Goal: Find specific page/section: Find specific page/section

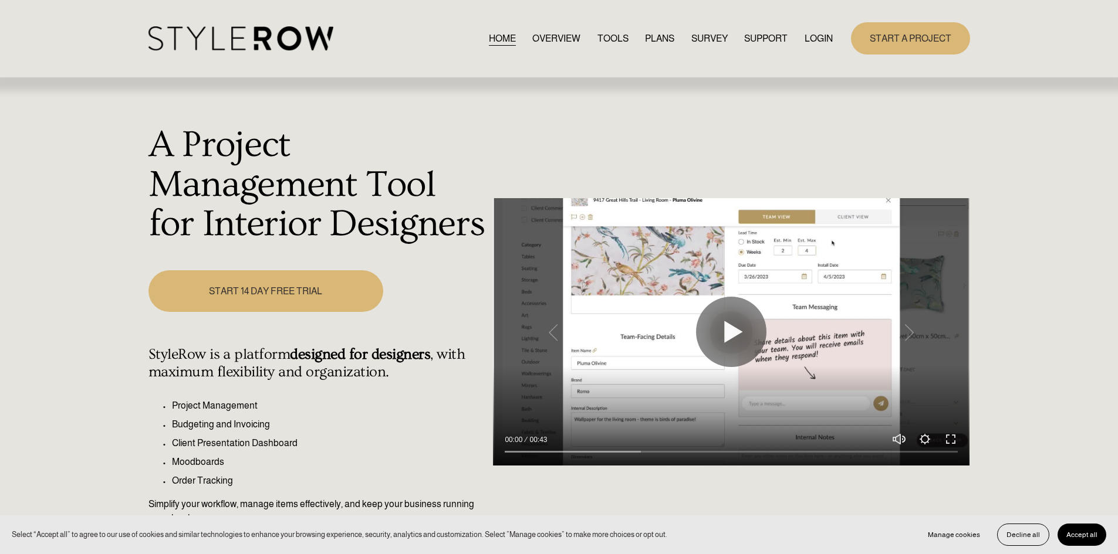
click at [826, 38] on link "LOGIN" at bounding box center [818, 39] width 28 height 16
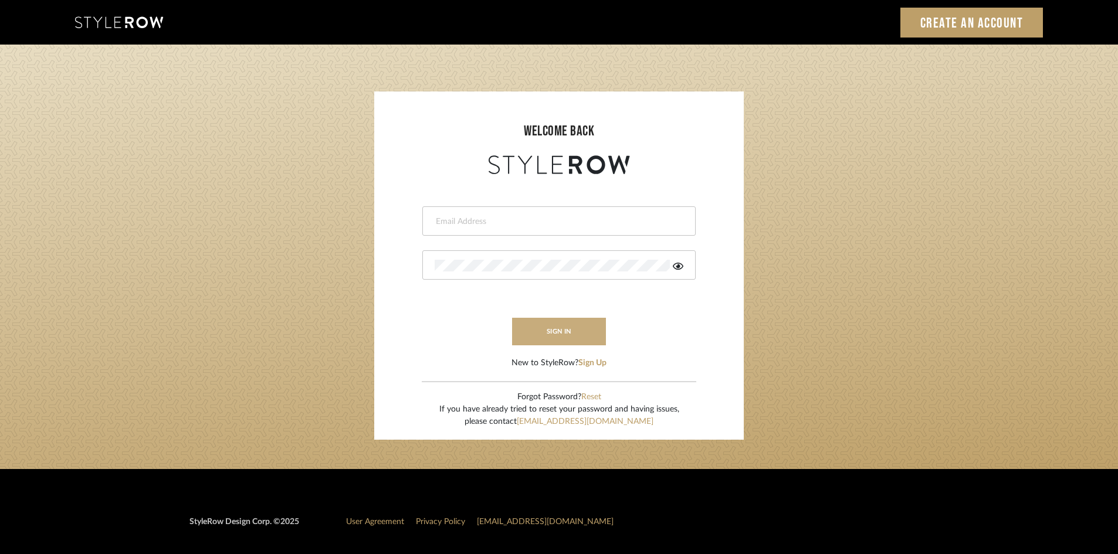
type input "lewisrosedesign@gmail.com"
click at [563, 334] on button "sign in" at bounding box center [559, 332] width 94 height 28
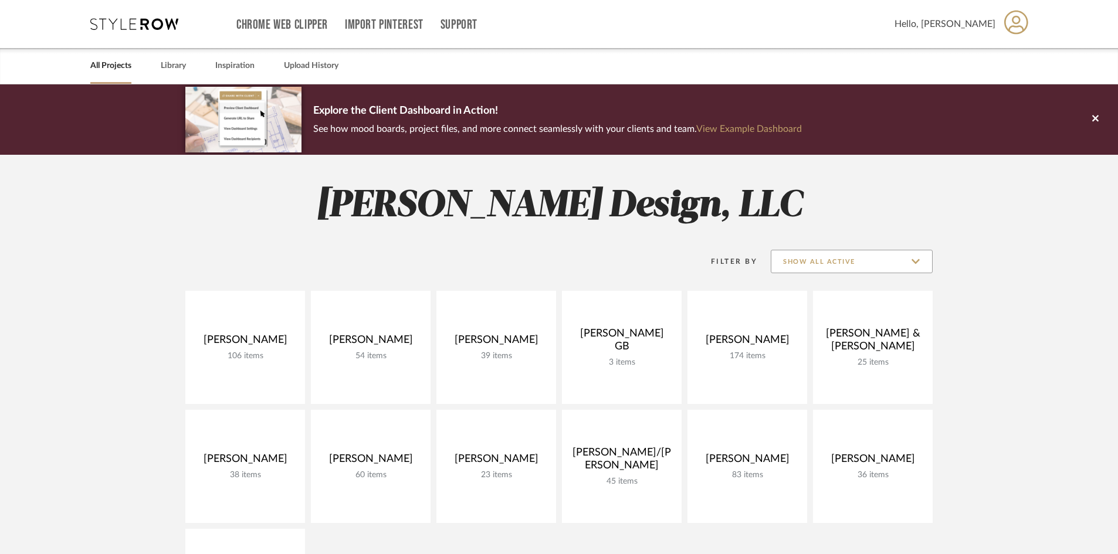
click at [860, 270] on input "Show All Active" at bounding box center [852, 261] width 162 height 23
click at [800, 347] on span "Archived" at bounding box center [853, 348] width 139 height 10
type input "Archived"
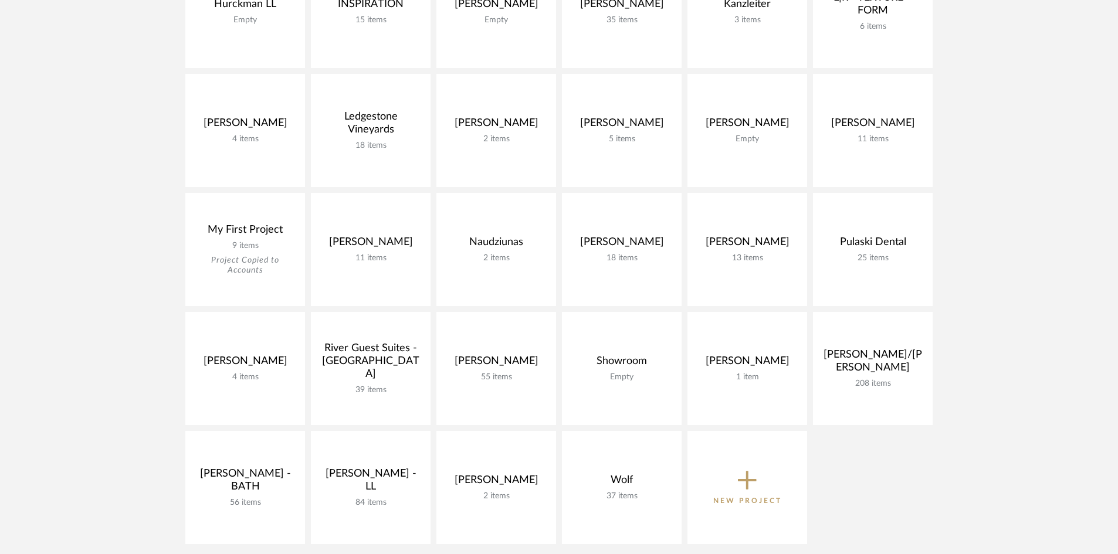
scroll to position [704, 0]
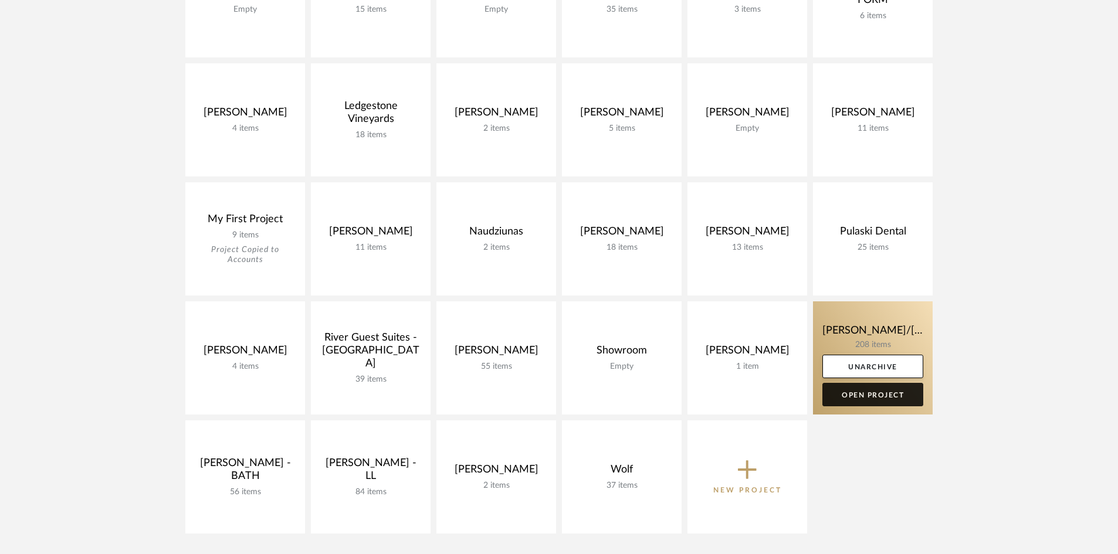
click at [882, 396] on link "Open Project" at bounding box center [873, 394] width 101 height 23
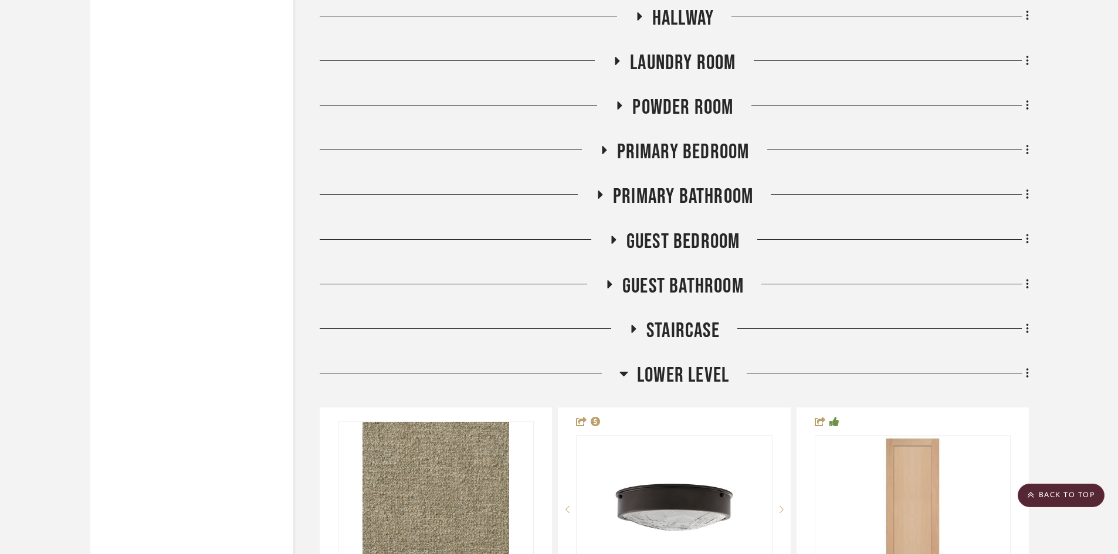
scroll to position [3872, 0]
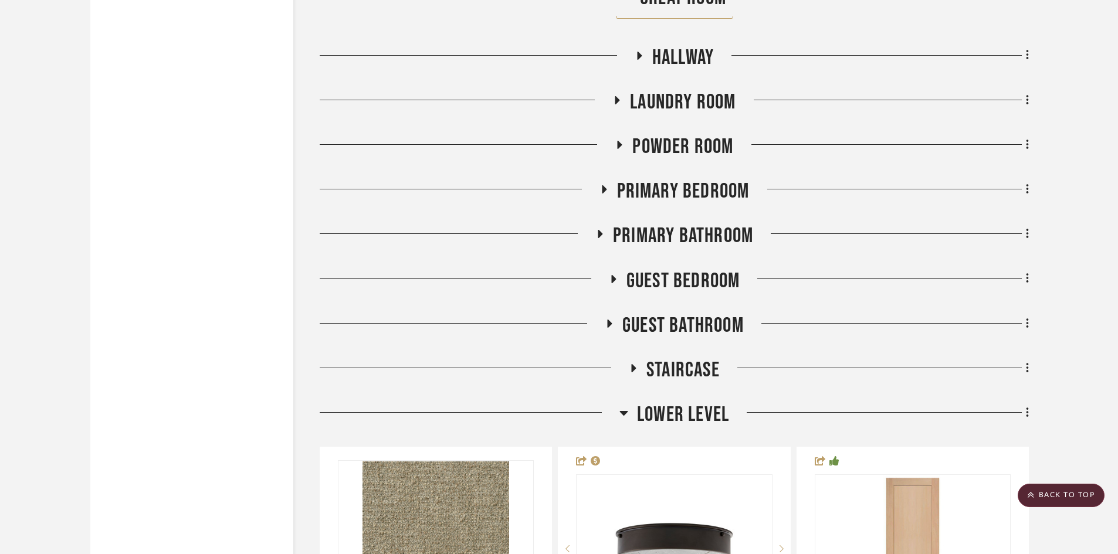
click at [701, 232] on span "Primary Bathroom" at bounding box center [683, 236] width 140 height 25
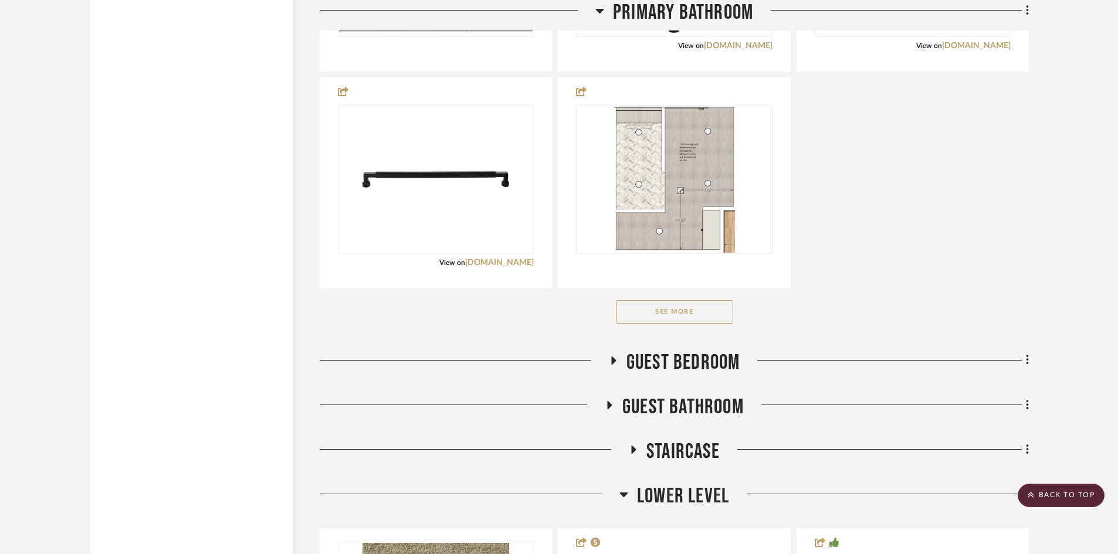
scroll to position [4518, 0]
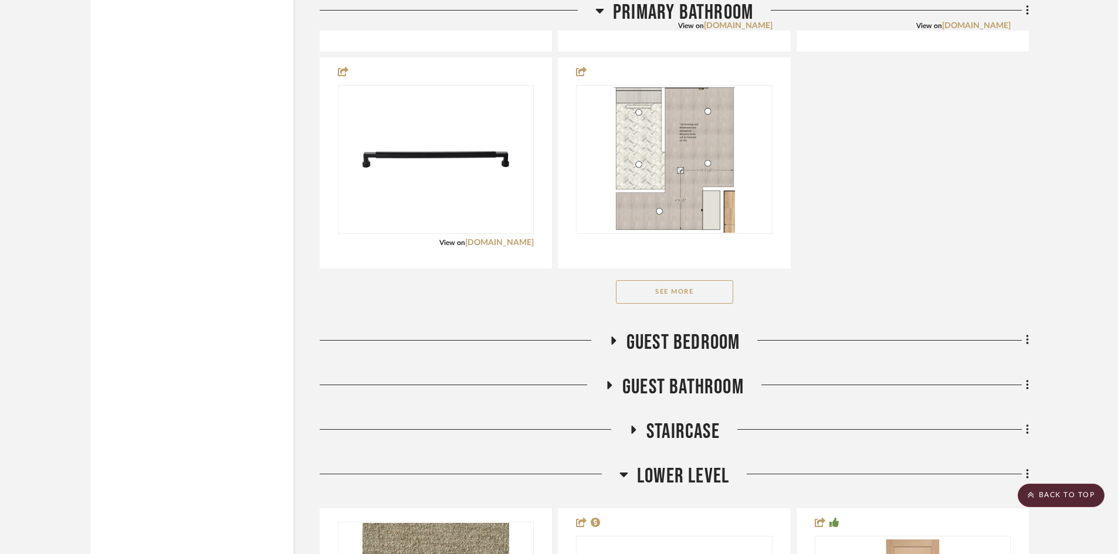
click at [699, 297] on button "See More" at bounding box center [674, 291] width 117 height 23
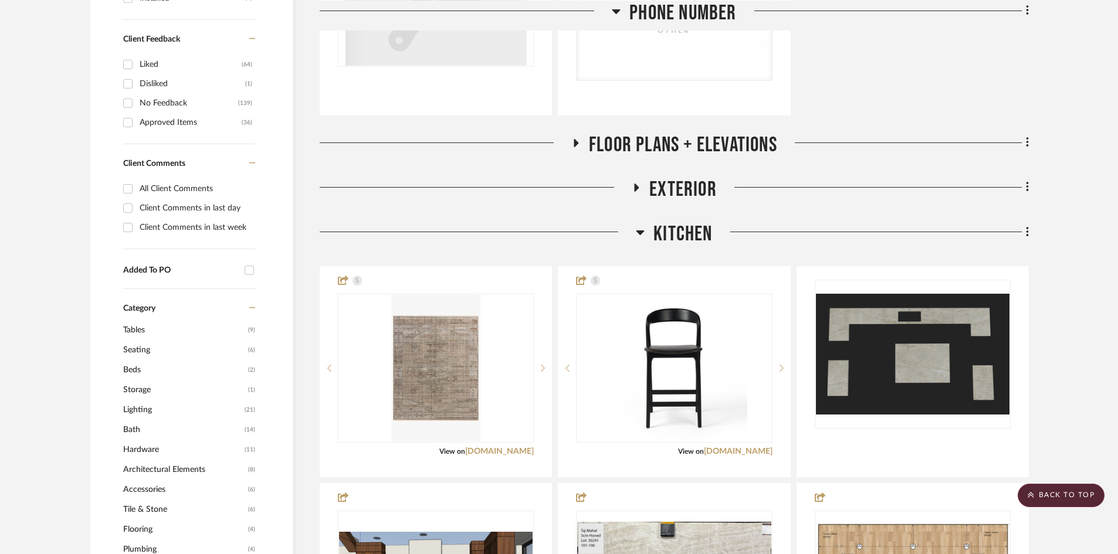
scroll to position [0, 0]
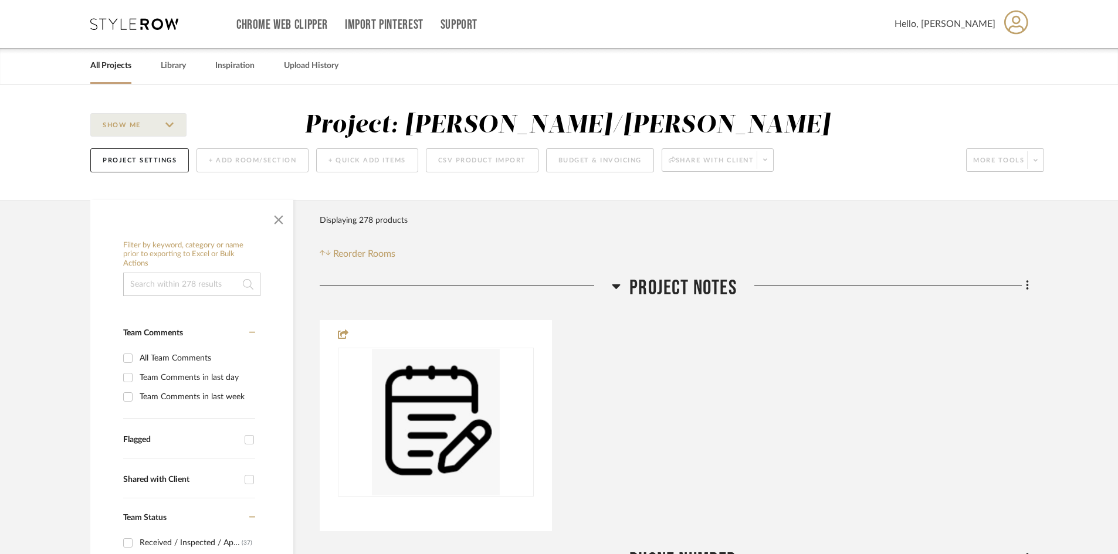
click at [132, 22] on icon at bounding box center [134, 24] width 88 height 12
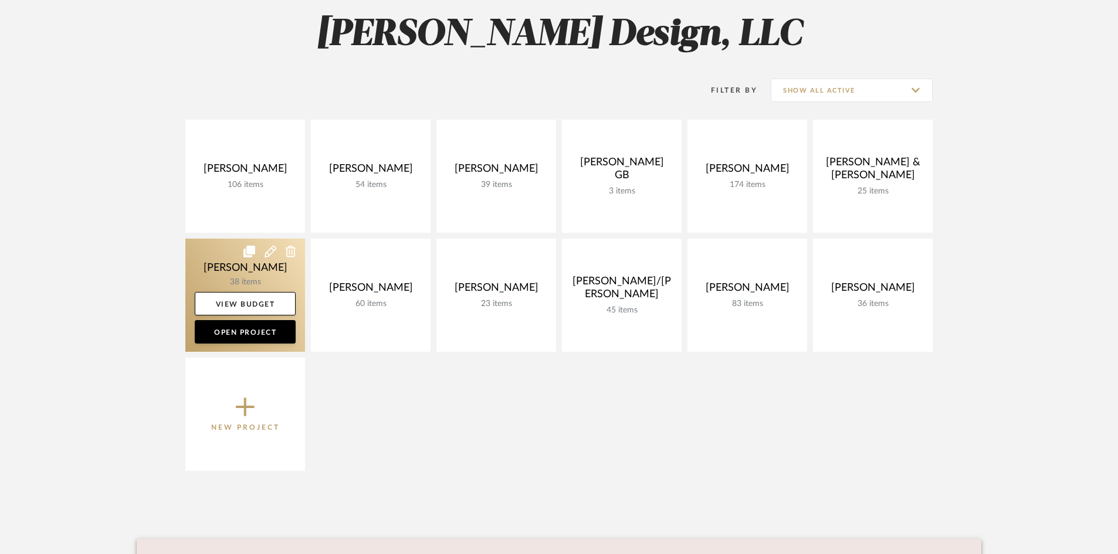
scroll to position [176, 0]
